Goal: Information Seeking & Learning: Learn about a topic

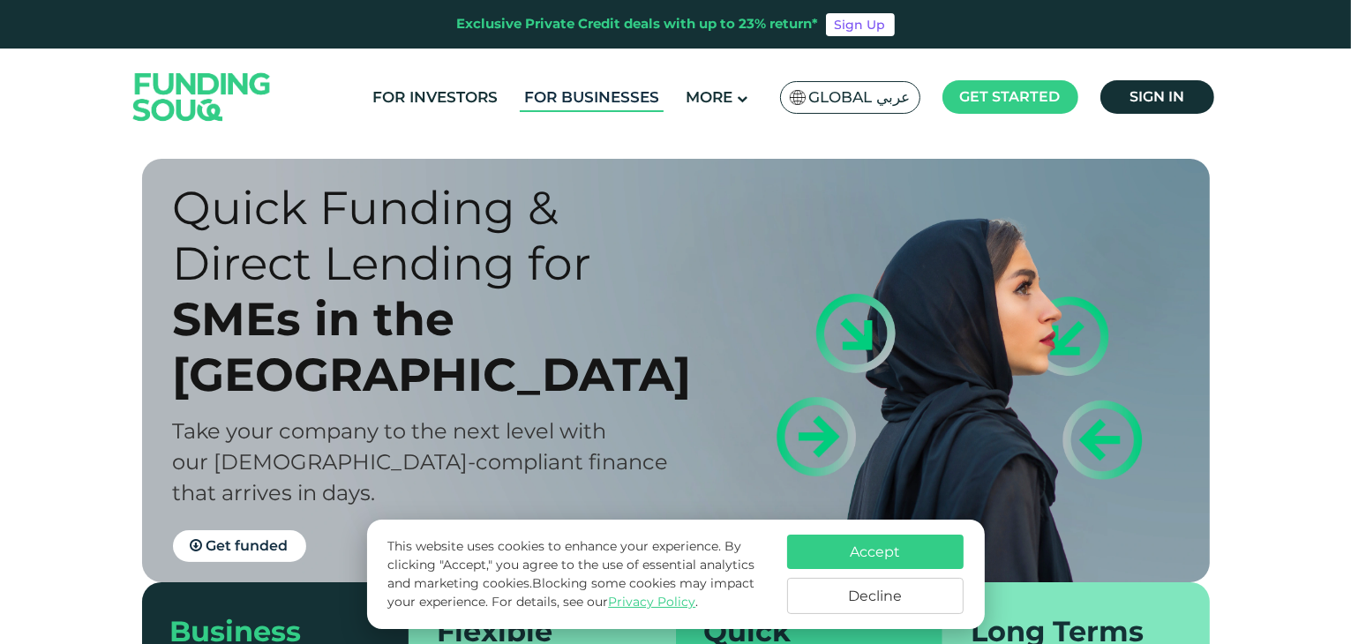
click at [606, 89] on link "For Businesses" at bounding box center [592, 97] width 144 height 29
click at [462, 93] on link "For Investors" at bounding box center [435, 97] width 134 height 29
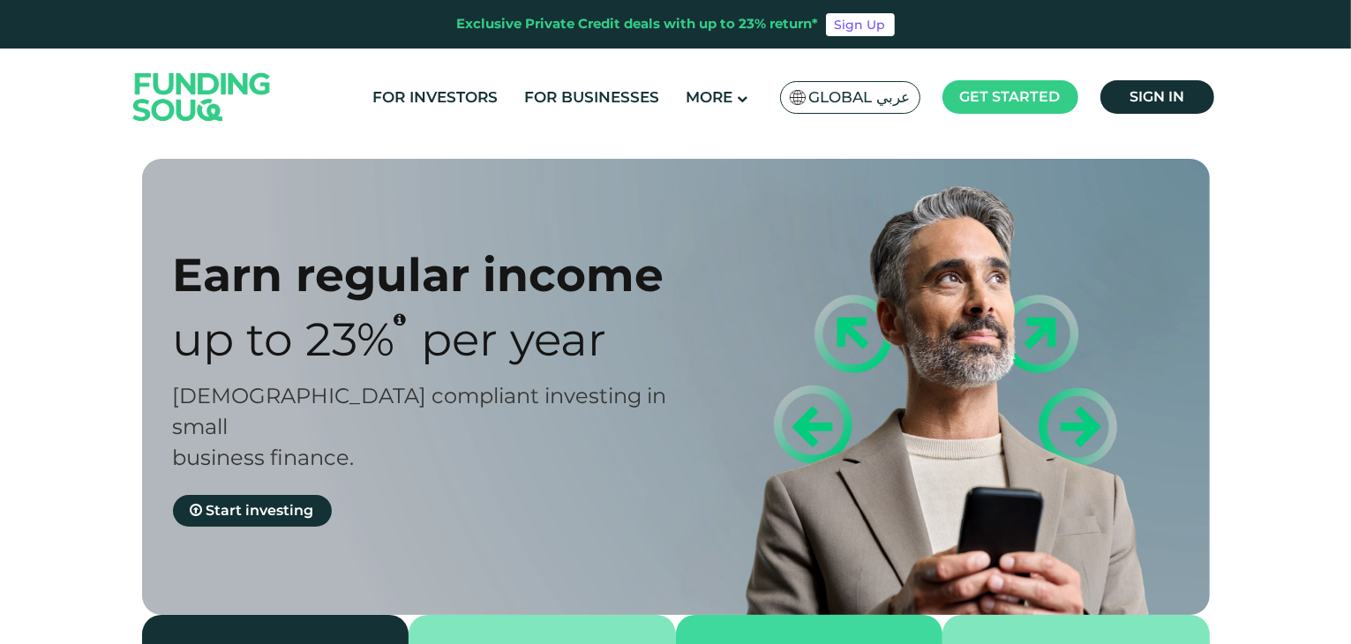
type tc-range-slider "4"
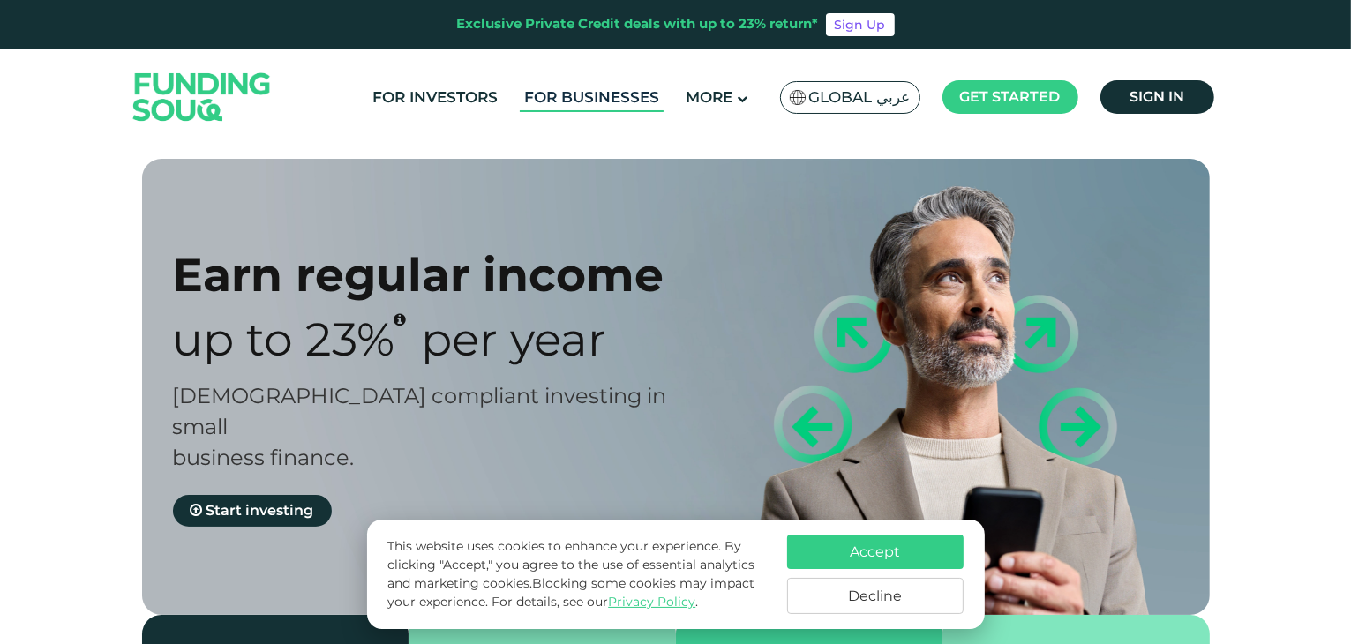
click at [615, 97] on link "For Businesses" at bounding box center [592, 97] width 144 height 29
